Goal: Navigation & Orientation: Find specific page/section

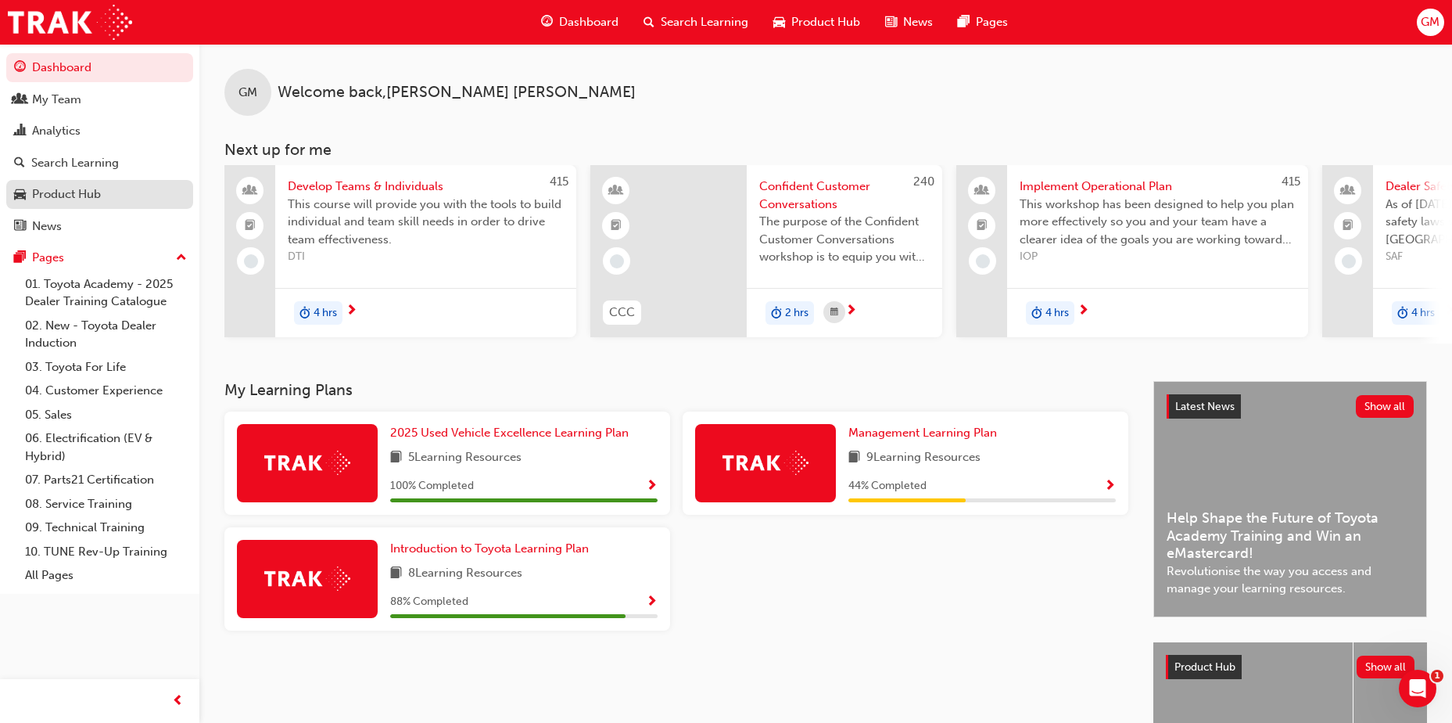
click at [77, 198] on div "Product Hub" at bounding box center [66, 194] width 69 height 18
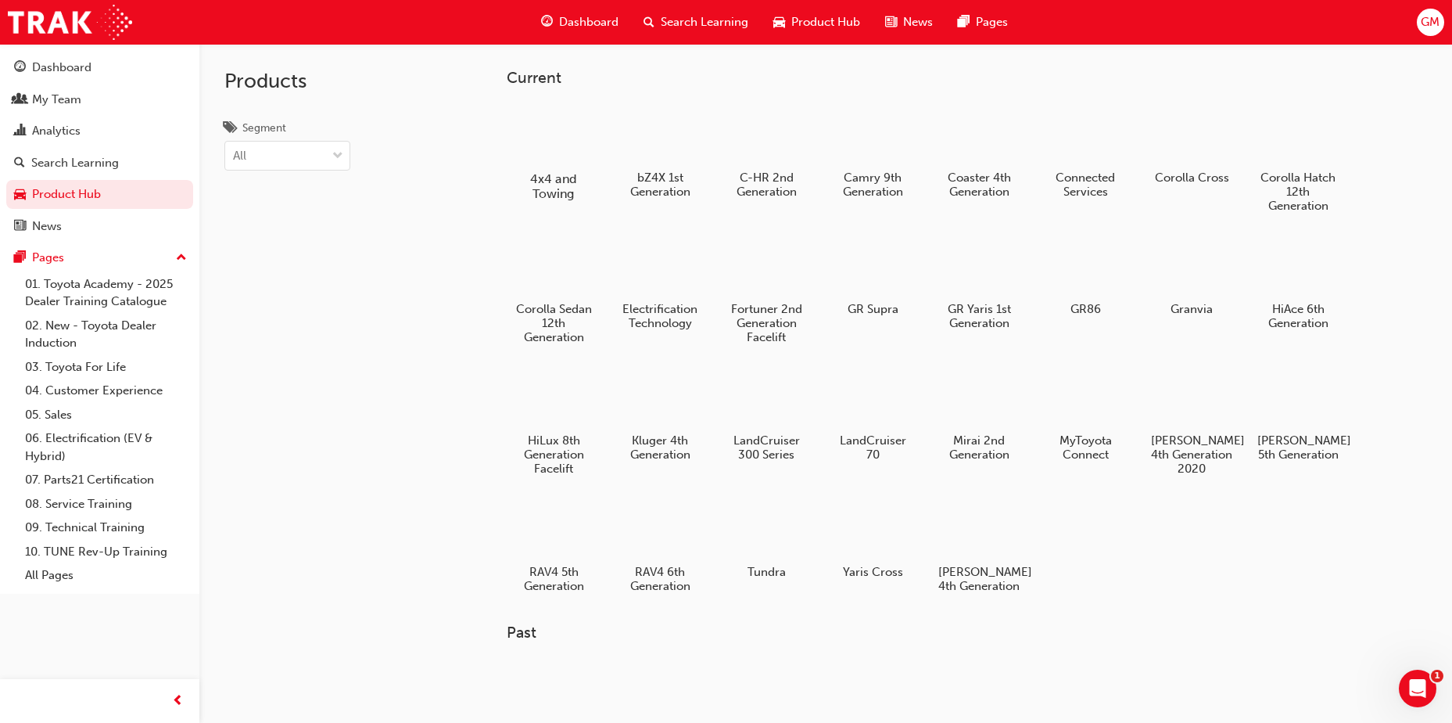
click at [554, 173] on h5 "4x4 and Towing" at bounding box center [554, 186] width 87 height 30
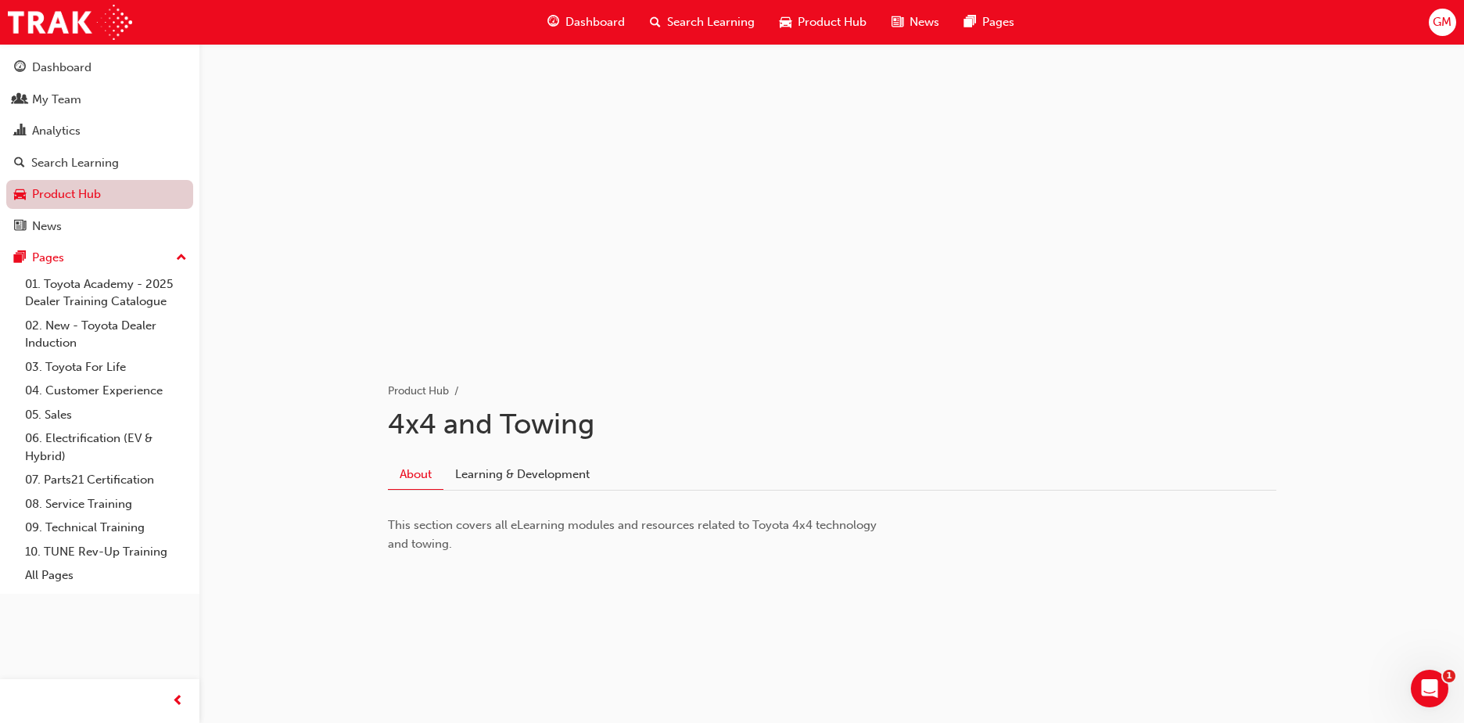
click at [58, 195] on link "Product Hub" at bounding box center [99, 194] width 187 height 29
